Goal: Task Accomplishment & Management: Use online tool/utility

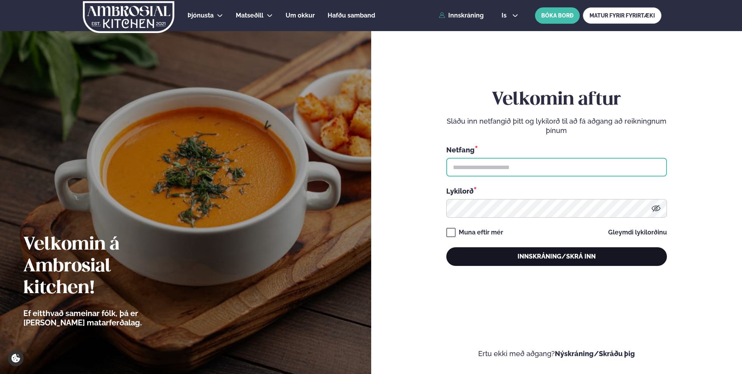
type input "**********"
click at [549, 261] on button "Innskráning/Skrá inn" at bounding box center [556, 256] width 221 height 19
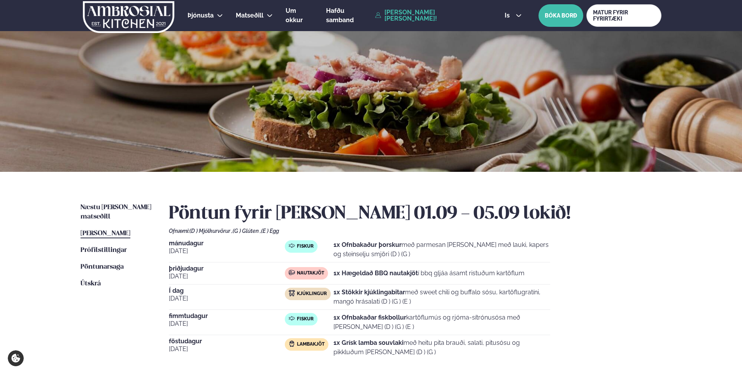
click at [52, 312] on div "Þjónusta Hádegismatur fyrir fyrirtæki Fyrirtækja veitingar Einkapartý Matseðill…" at bounding box center [371, 294] width 742 height 588
click at [126, 206] on span "Næstu [PERSON_NAME] matseðill" at bounding box center [116, 212] width 71 height 16
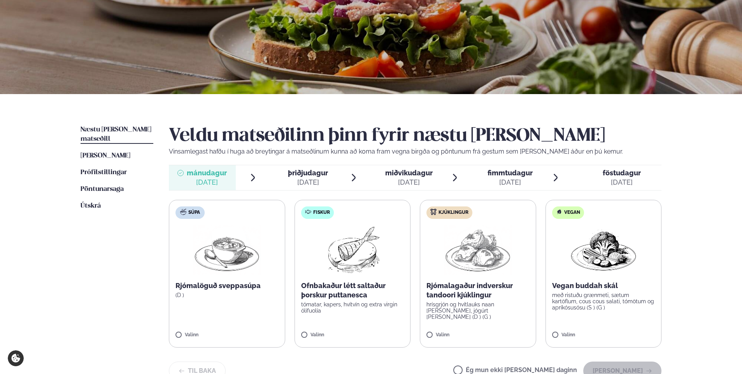
scroll to position [117, 0]
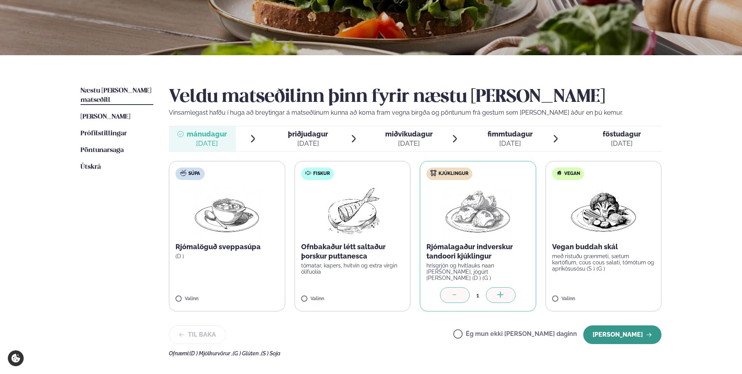
click at [638, 331] on button "[PERSON_NAME]" at bounding box center [622, 335] width 78 height 19
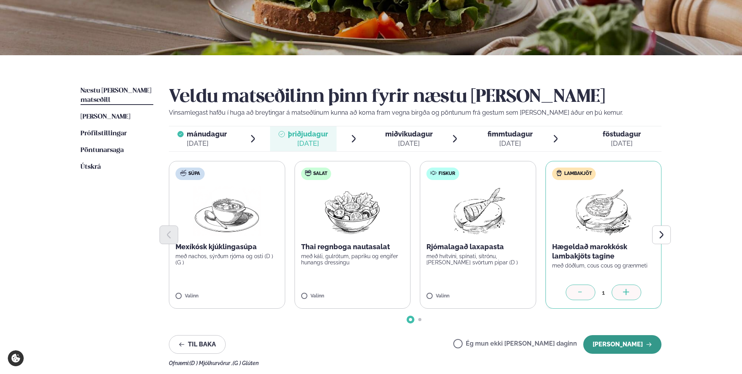
click at [617, 349] on button "[PERSON_NAME]" at bounding box center [622, 344] width 78 height 19
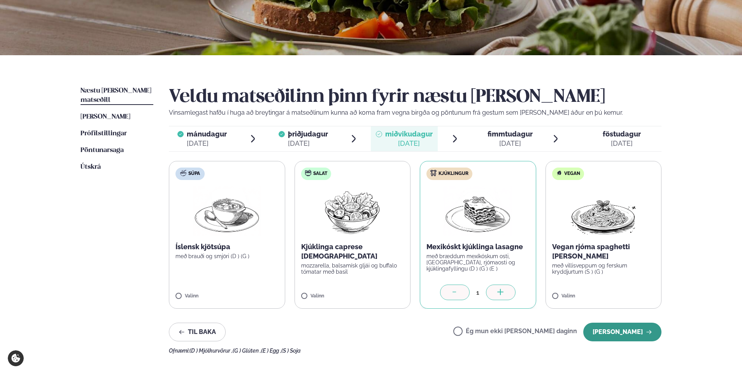
click at [624, 330] on button "[PERSON_NAME]" at bounding box center [622, 332] width 78 height 19
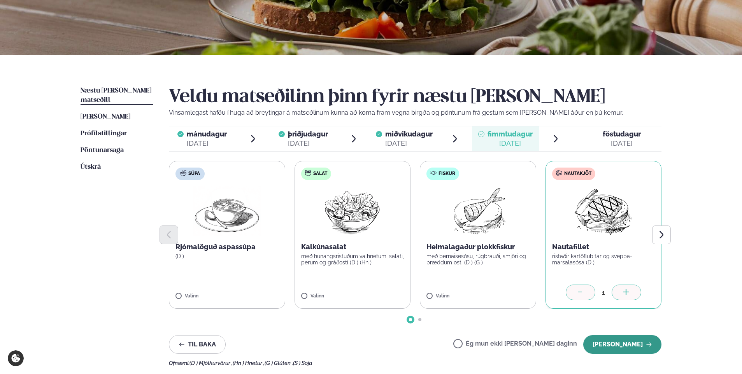
click at [635, 343] on button "[PERSON_NAME]" at bounding box center [622, 344] width 78 height 19
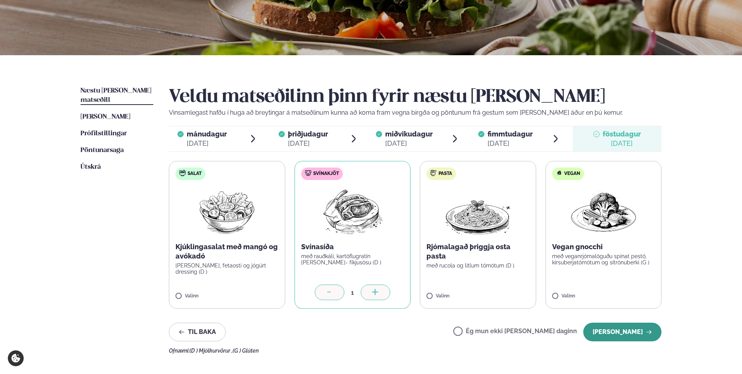
click at [620, 336] on button "[PERSON_NAME]" at bounding box center [622, 332] width 78 height 19
